Goal: Information Seeking & Learning: Learn about a topic

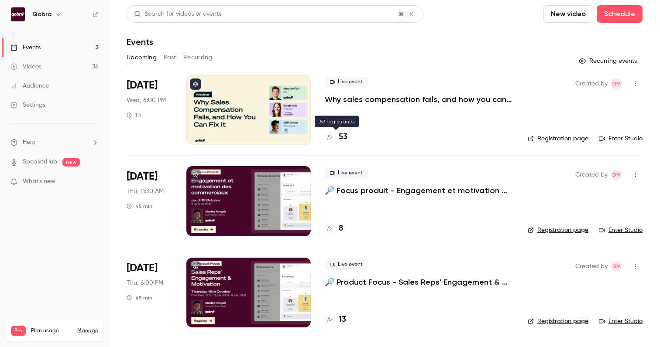
click at [340, 134] on h4 "53" at bounding box center [343, 137] width 9 height 12
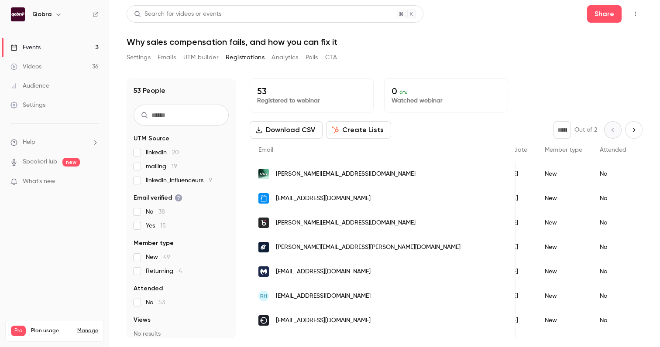
scroll to position [0, 158]
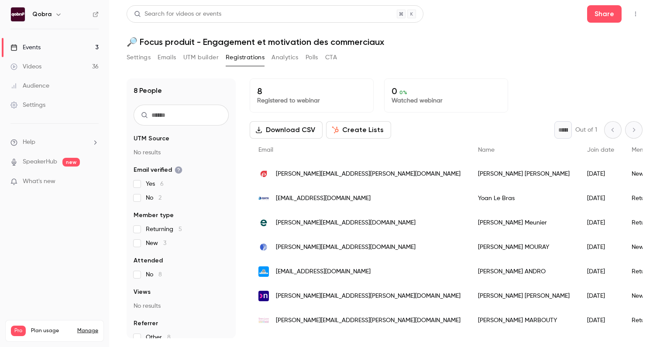
click at [85, 51] on link "Events 3" at bounding box center [54, 47] width 109 height 19
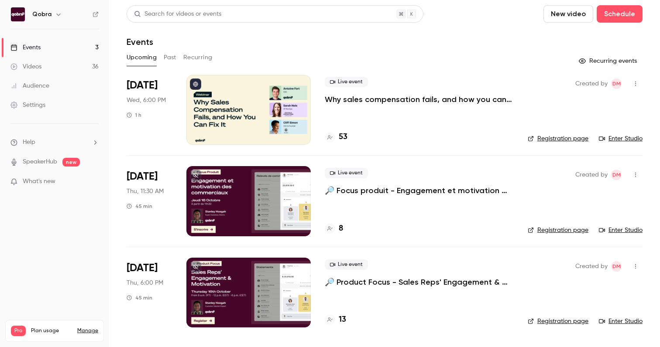
click at [338, 130] on div "Live event Why sales compensation fails, and how you can fix it 53" at bounding box center [419, 110] width 189 height 70
click at [340, 135] on h4 "53" at bounding box center [343, 137] width 9 height 12
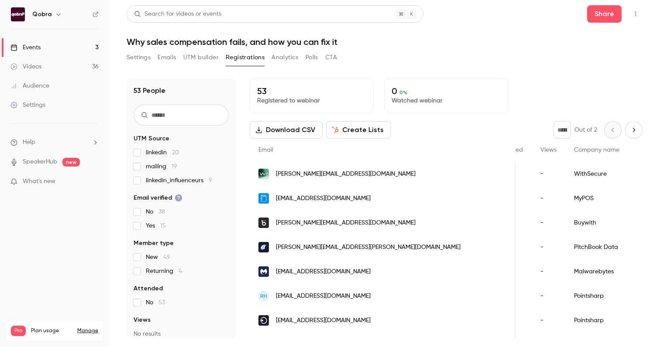
scroll to position [0, 213]
